Goal: Information Seeking & Learning: Learn about a topic

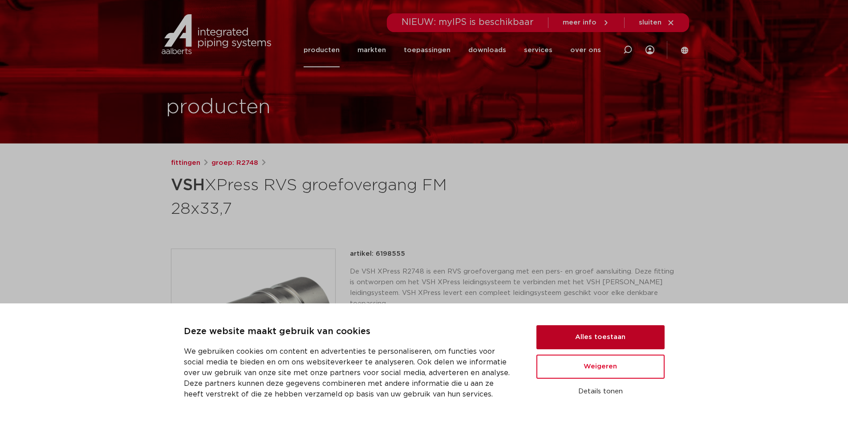
click at [576, 340] on button "Alles toestaan" at bounding box center [601, 337] width 128 height 24
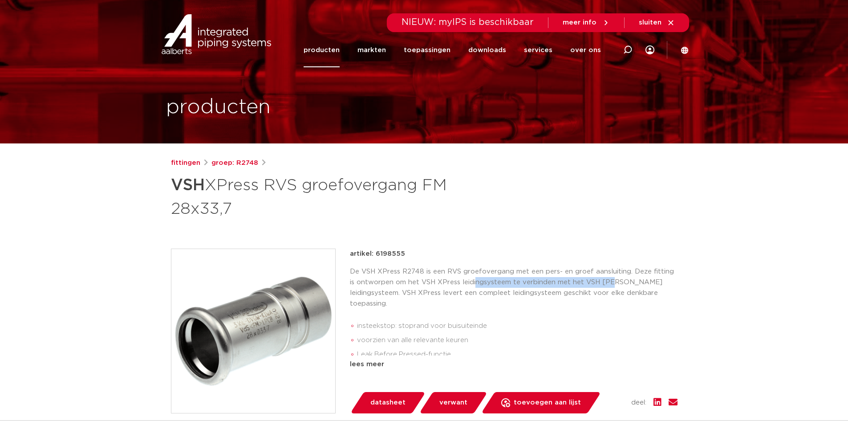
drag, startPoint x: 470, startPoint y: 282, endPoint x: 608, endPoint y: 283, distance: 137.6
click at [608, 283] on p "De VSH XPress R2748 is een RVS groefovergang met een pers- en groef aansluiting…" at bounding box center [514, 287] width 328 height 43
click at [331, 53] on link "producten" at bounding box center [322, 50] width 36 height 34
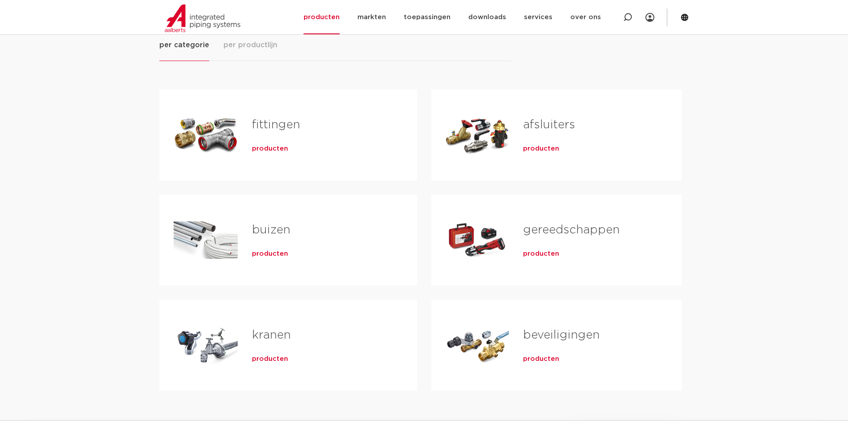
scroll to position [133, 0]
drag, startPoint x: 257, startPoint y: 148, endPoint x: 262, endPoint y: 149, distance: 4.5
click at [257, 148] on span "producten" at bounding box center [270, 148] width 36 height 9
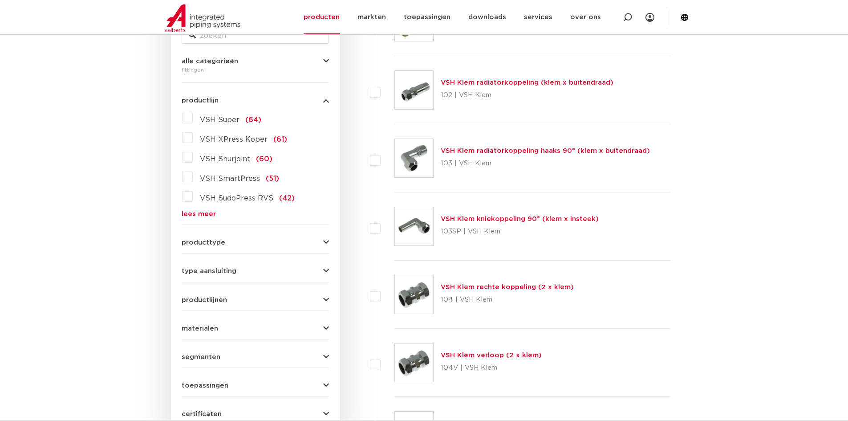
scroll to position [205, 0]
click at [193, 196] on label "VSH SudoPress RVS (42)" at bounding box center [244, 196] width 102 height 14
click at [0, 0] on input "VSH SudoPress RVS (42)" at bounding box center [0, 0] width 0 height 0
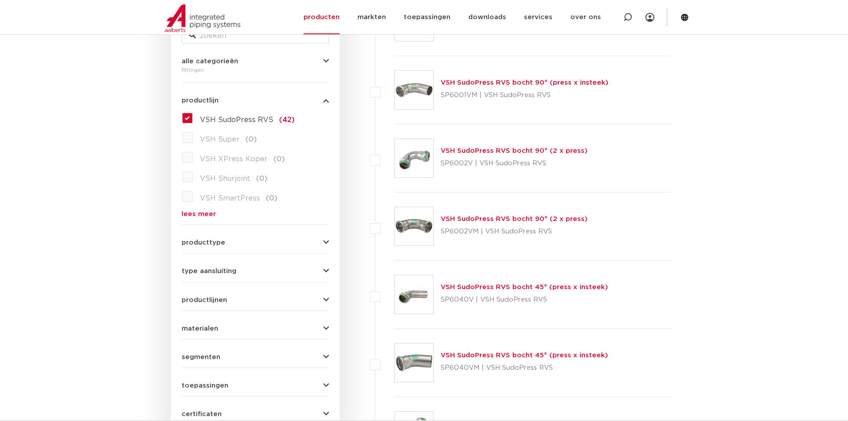
click at [289, 245] on button "producttype" at bounding box center [255, 242] width 147 height 7
click at [289, 241] on button "producttype" at bounding box center [255, 242] width 147 height 7
click at [258, 273] on button "type aansluiting" at bounding box center [255, 271] width 147 height 7
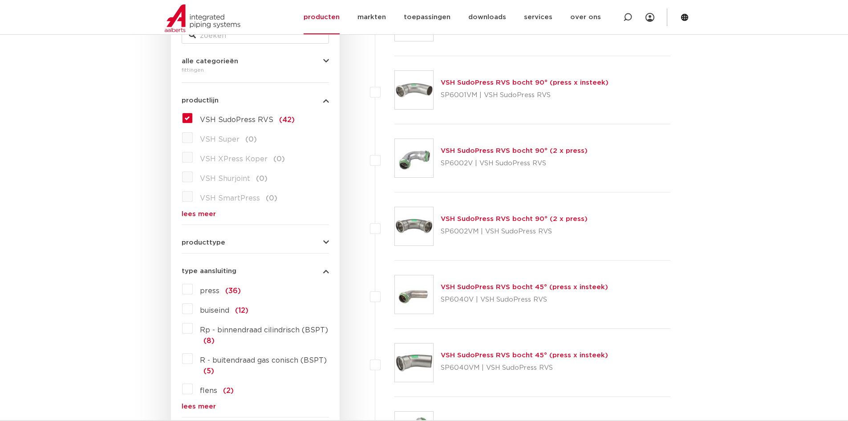
click at [193, 289] on label "press (36)" at bounding box center [217, 289] width 48 height 14
click at [0, 0] on input "press (36)" at bounding box center [0, 0] width 0 height 0
drag, startPoint x: 189, startPoint y: 115, endPoint x: 207, endPoint y: 132, distance: 24.6
click at [193, 115] on label "VSH SudoPress RVS (36)" at bounding box center [244, 118] width 102 height 14
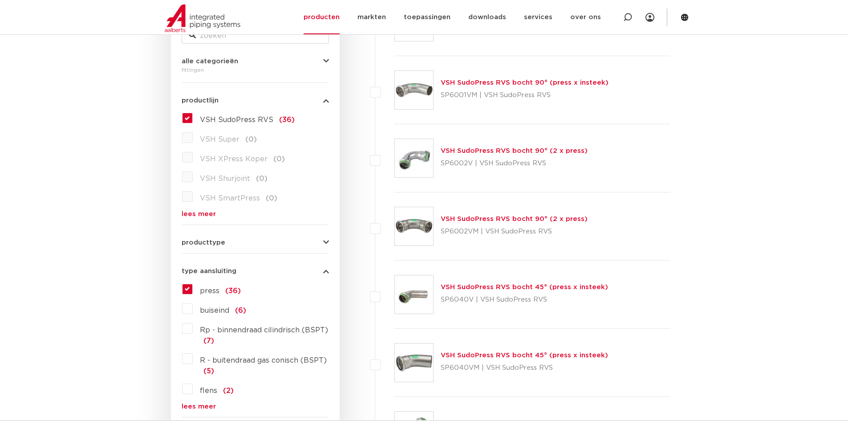
click at [0, 0] on input "VSH SudoPress RVS (36)" at bounding box center [0, 0] width 0 height 0
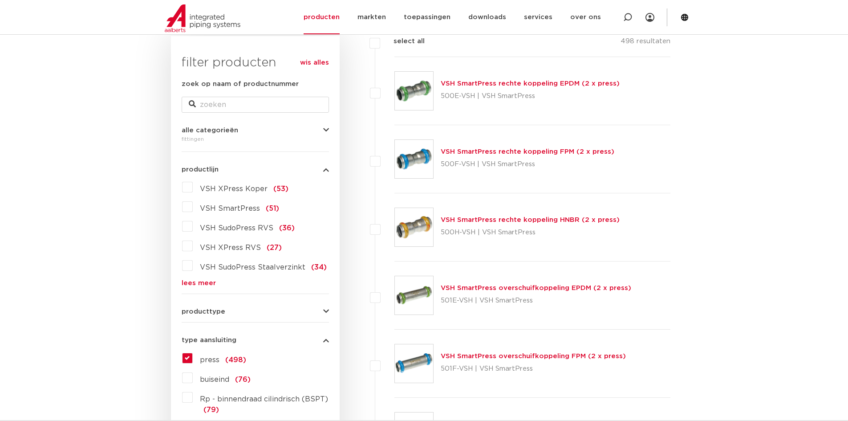
scroll to position [137, 0]
click at [200, 280] on link "lees meer" at bounding box center [255, 282] width 147 height 7
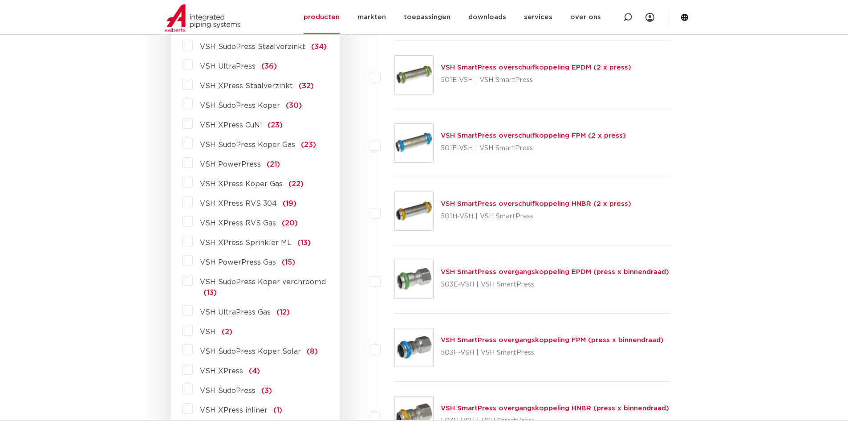
click at [193, 371] on label "VSH XPress (4)" at bounding box center [226, 369] width 67 height 14
click at [0, 0] on input "VSH XPress (4)" at bounding box center [0, 0] width 0 height 0
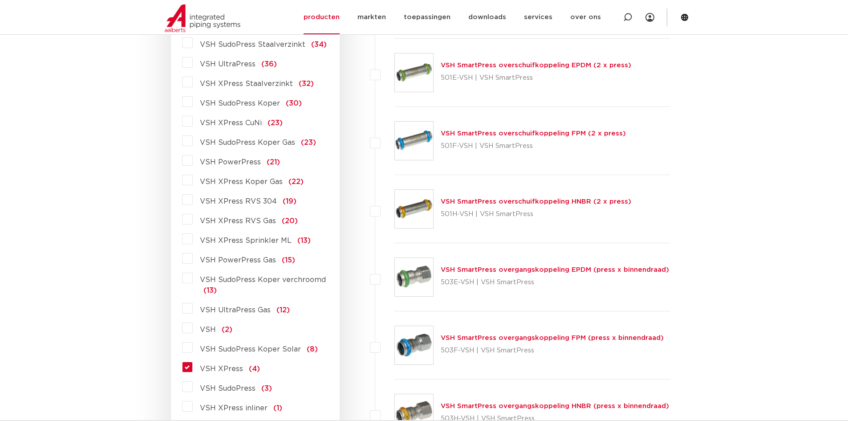
scroll to position [359, 0]
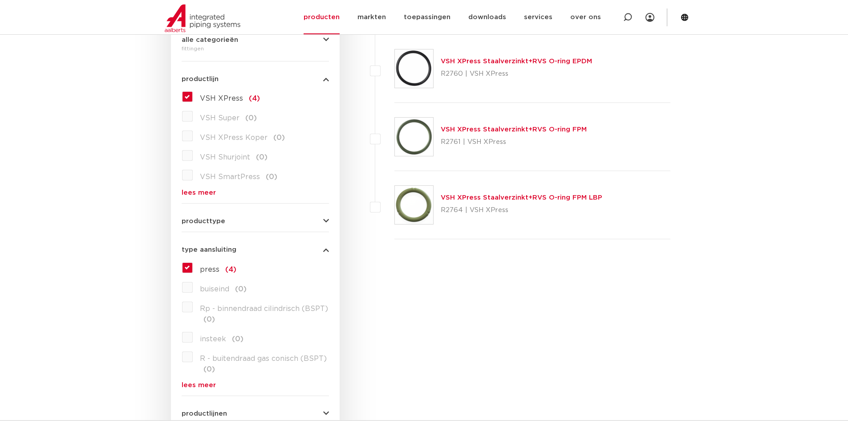
scroll to position [226, 0]
click at [193, 98] on label "VSH XPress (4)" at bounding box center [226, 97] width 67 height 14
click at [0, 0] on input "VSH XPress (4)" at bounding box center [0, 0] width 0 height 0
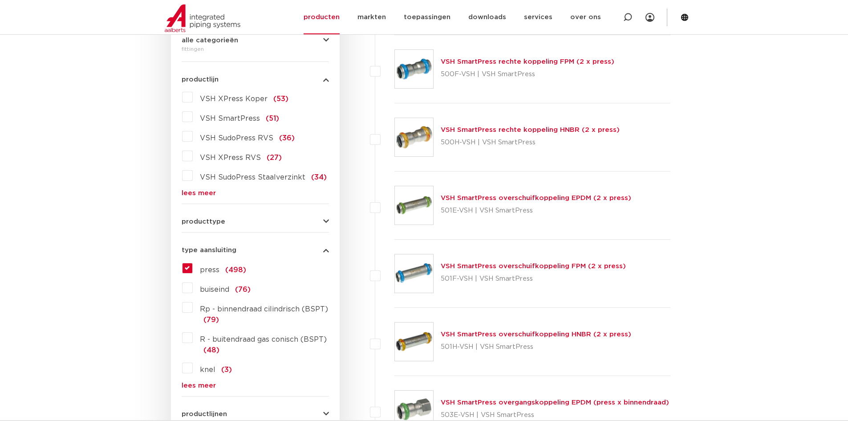
click at [192, 198] on form "zoek op naam of productnummer alle categorieën fittingen fittingen afsluiters b…" at bounding box center [255, 264] width 147 height 550
click at [194, 195] on link "lees meer" at bounding box center [255, 193] width 147 height 7
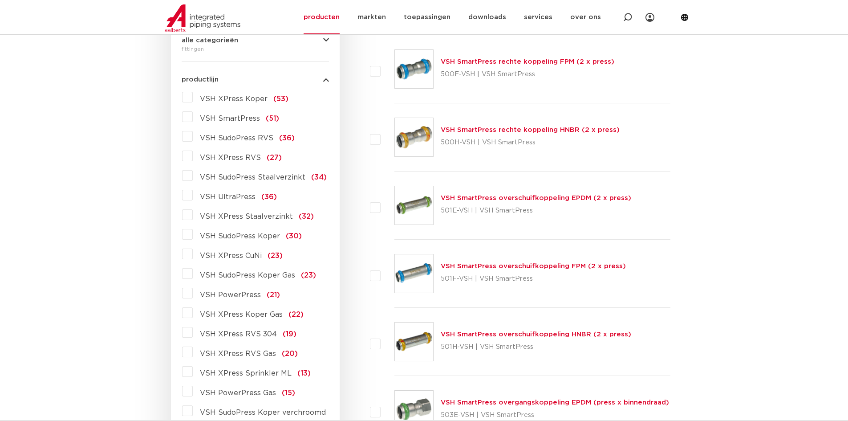
click at [193, 138] on label "VSH SudoPress RVS (36)" at bounding box center [244, 136] width 102 height 14
click at [0, 0] on input "VSH SudoPress RVS (36)" at bounding box center [0, 0] width 0 height 0
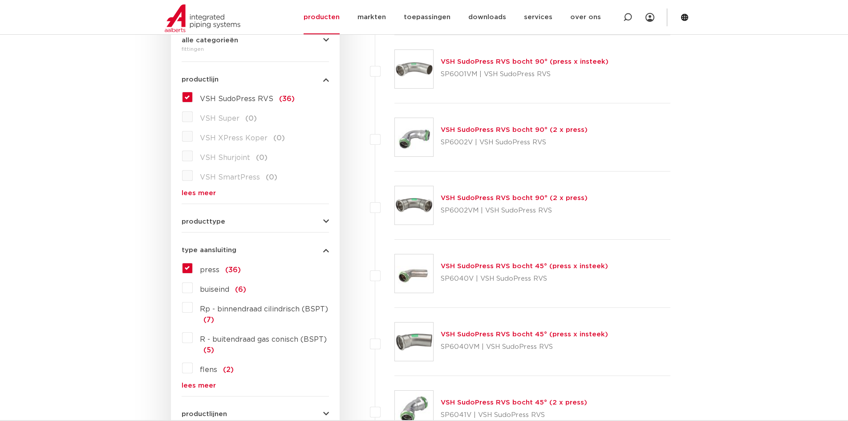
click at [193, 96] on label "VSH SudoPress RVS (36)" at bounding box center [244, 97] width 102 height 14
click at [0, 0] on input "VSH SudoPress RVS (36)" at bounding box center [0, 0] width 0 height 0
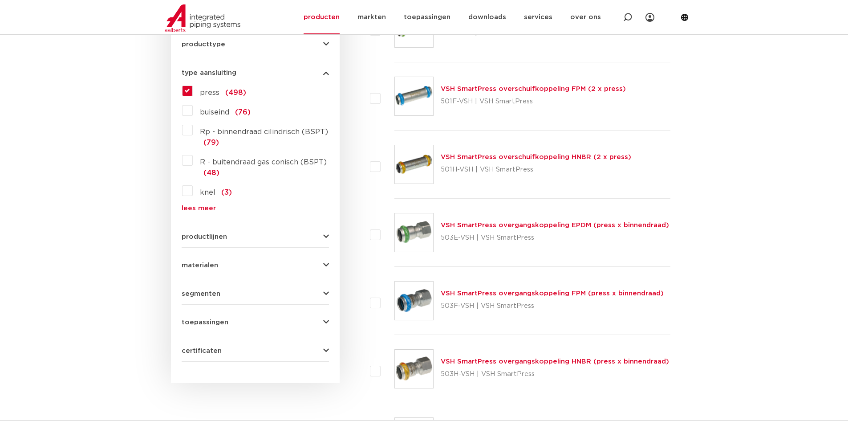
click at [251, 237] on button "productlijnen" at bounding box center [255, 236] width 147 height 7
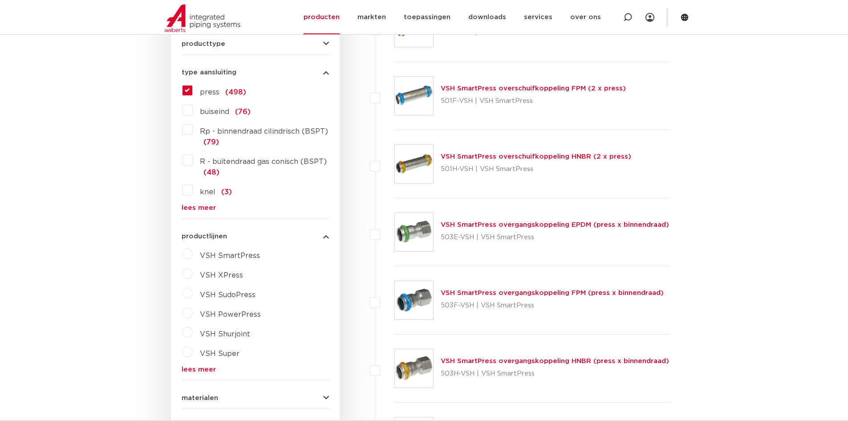
click at [251, 237] on button "productlijnen" at bounding box center [255, 236] width 147 height 7
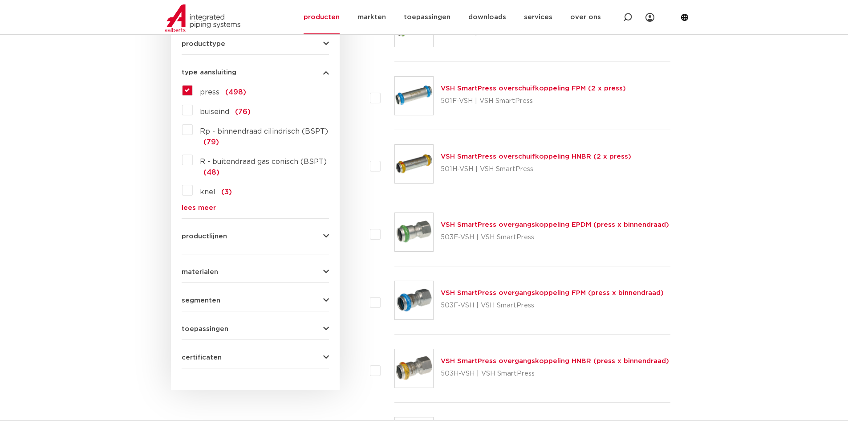
click at [251, 237] on button "productlijnen" at bounding box center [255, 236] width 147 height 7
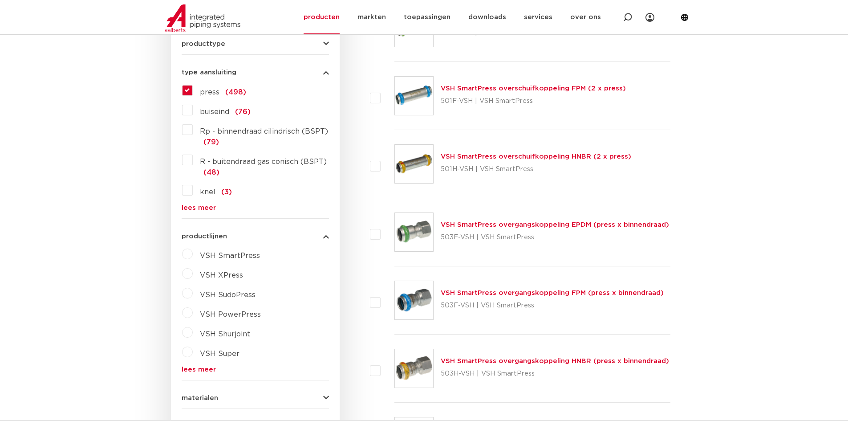
click at [193, 272] on label "VSH XPress" at bounding box center [218, 273] width 50 height 14
click at [220, 297] on select "maak een keuze VSH XPress RVS 304 fittingen VSH XPress Staalverzinkt fittingen …" at bounding box center [263, 296] width 127 height 20
select select "44910"
click at [200, 286] on select "maak een keuze VSH XPress RVS 304 fittingen VSH XPress Staalverzinkt fittingen …" at bounding box center [263, 296] width 127 height 20
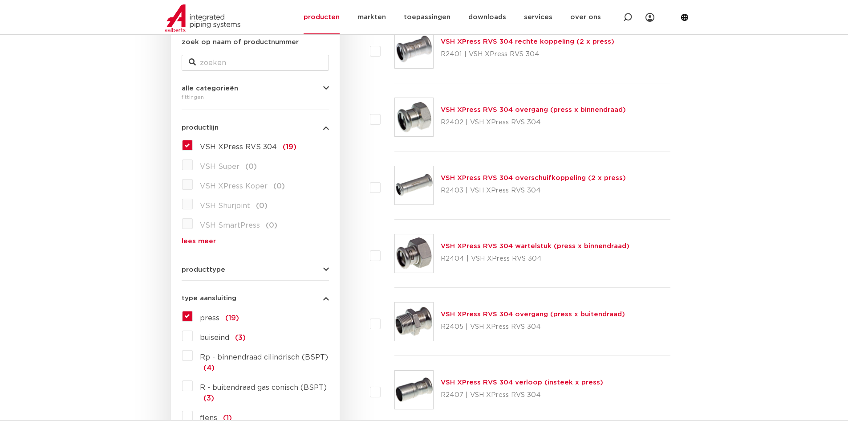
scroll to position [178, 0]
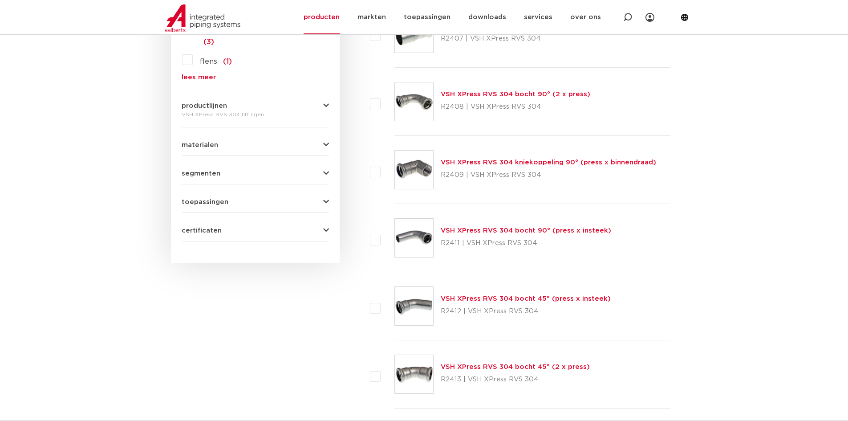
click at [253, 171] on button "segmenten" at bounding box center [255, 173] width 147 height 7
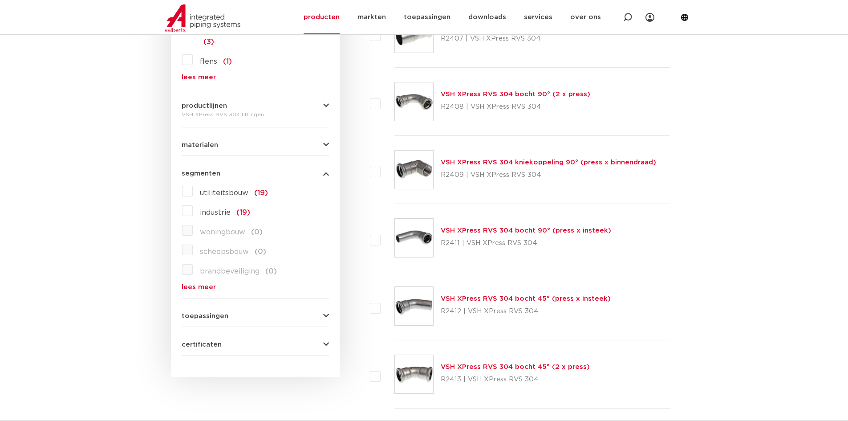
scroll to position [534, 0]
click at [248, 321] on form "zoek op naam of productnummer alle categorieën fittingen fittingen afsluiters b…" at bounding box center [255, 17] width 147 height 674
click at [248, 317] on button "toepassingen" at bounding box center [255, 315] width 147 height 7
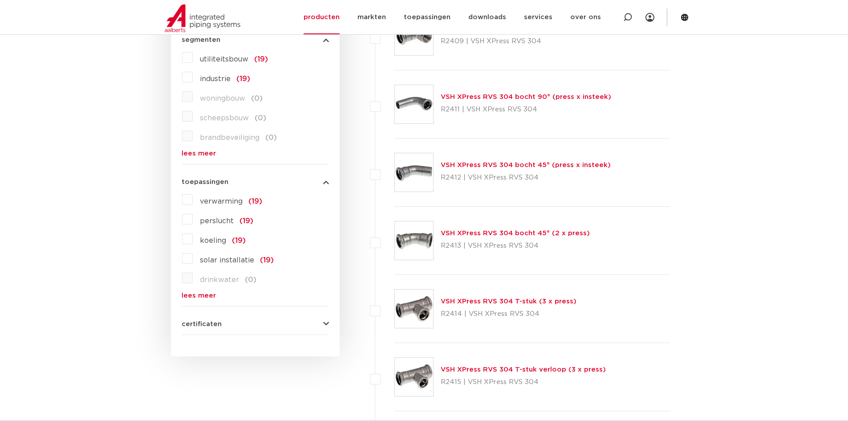
click at [248, 323] on button "certificaten" at bounding box center [255, 324] width 147 height 7
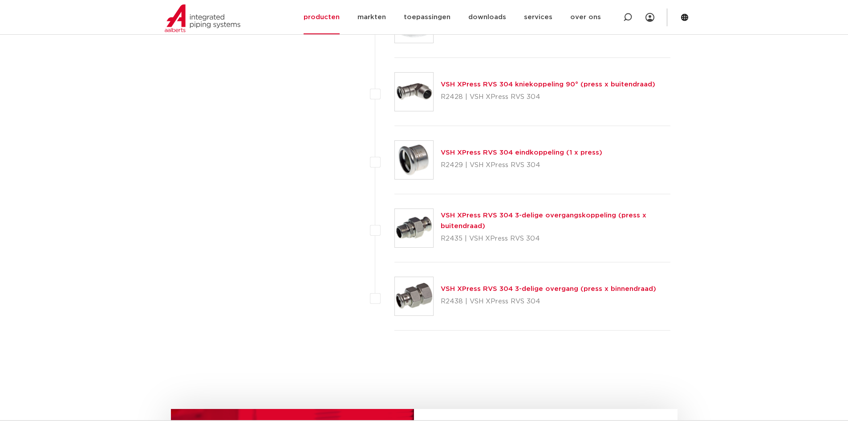
scroll to position [1157, 0]
click at [590, 288] on link "VSH XPress RVS 304 3-delige overgang (press x binnendraad)" at bounding box center [549, 288] width 216 height 7
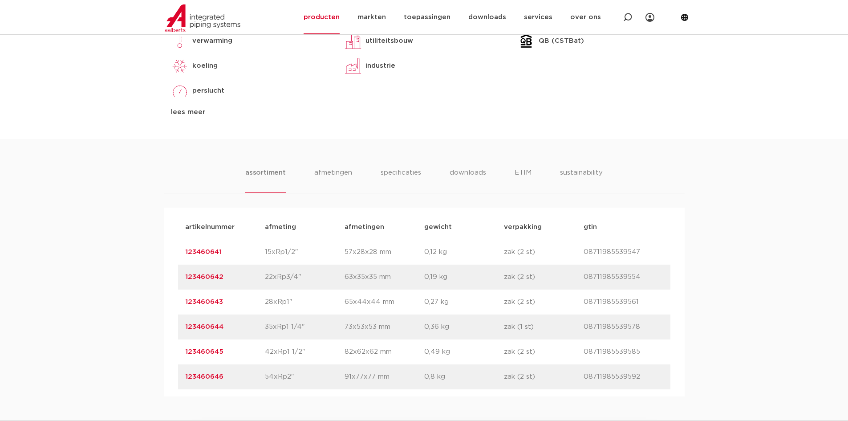
scroll to position [446, 0]
